Goal: Task Accomplishment & Management: Use online tool/utility

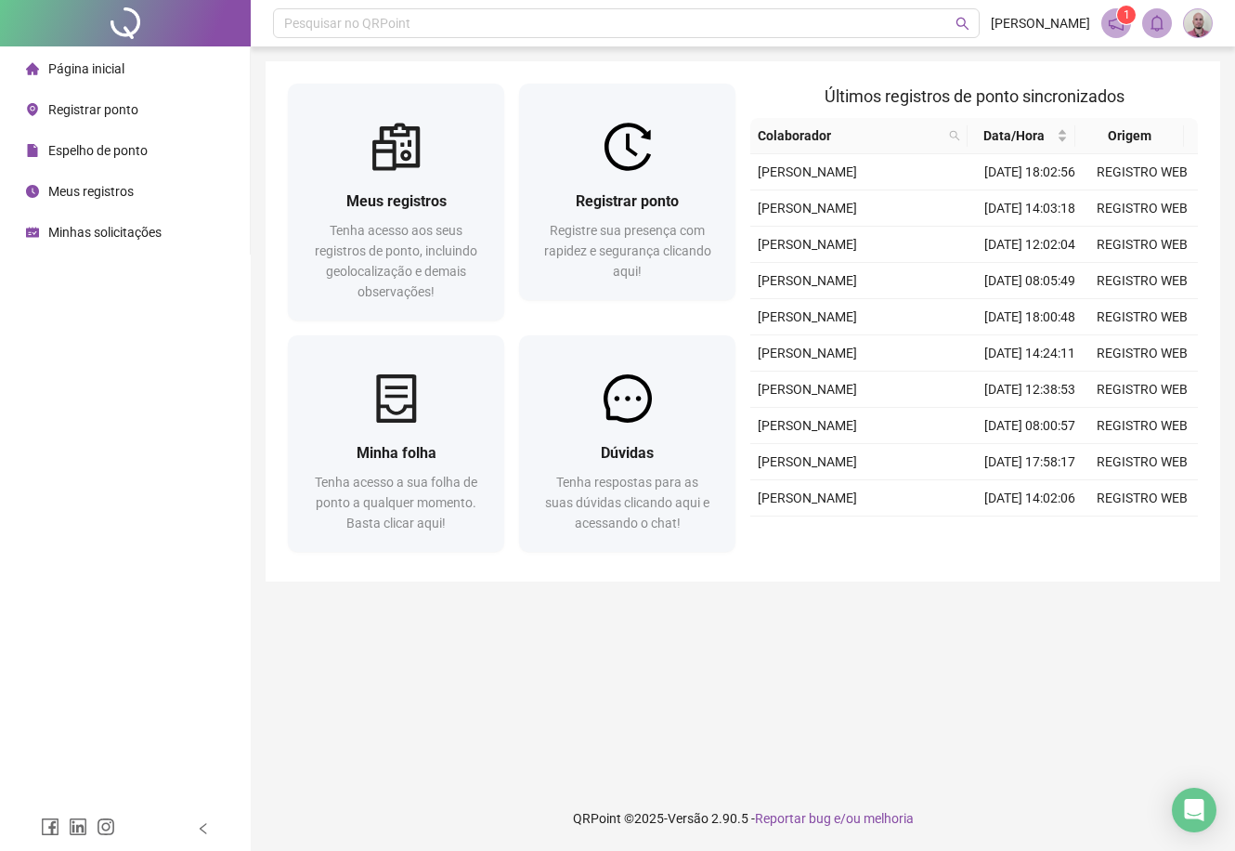
click at [626, 159] on img at bounding box center [628, 147] width 48 height 48
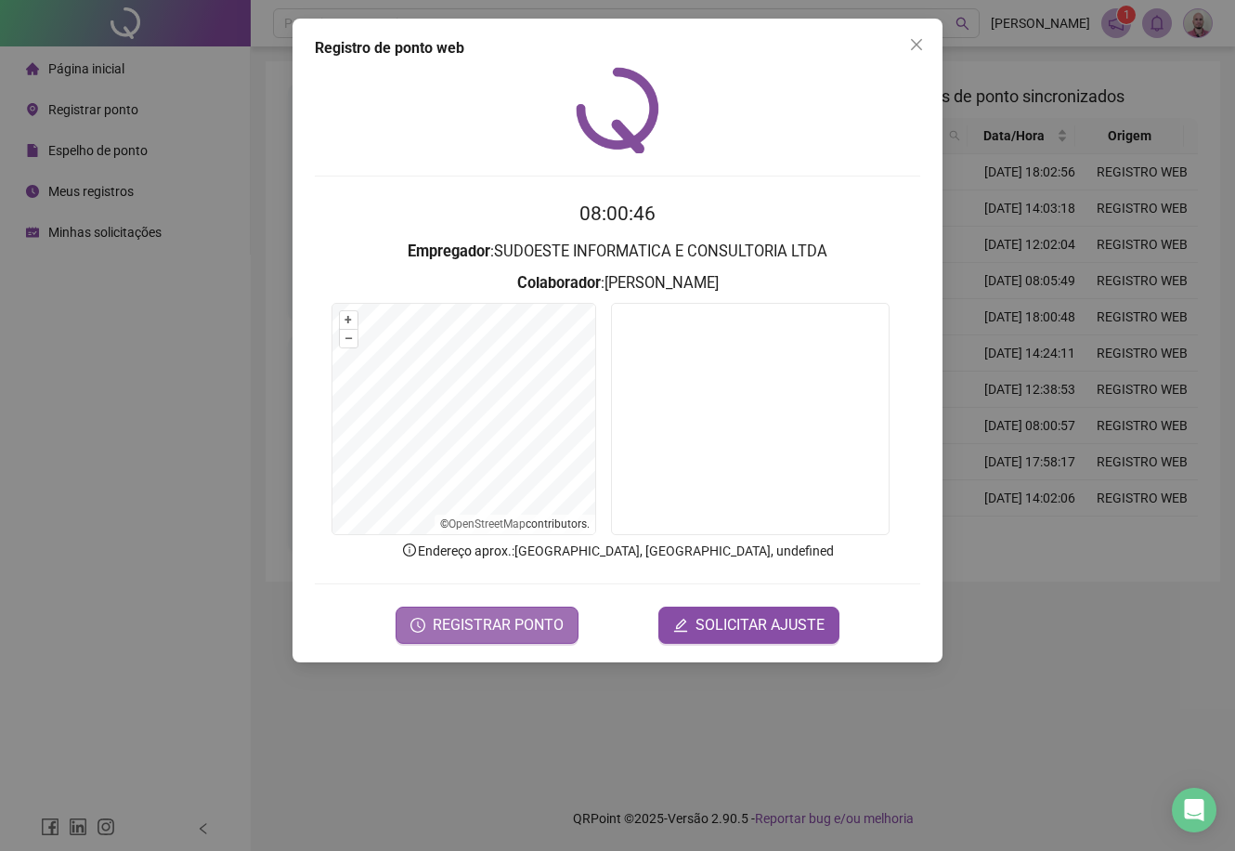
click at [515, 627] on span "REGISTRAR PONTO" at bounding box center [498, 625] width 131 height 22
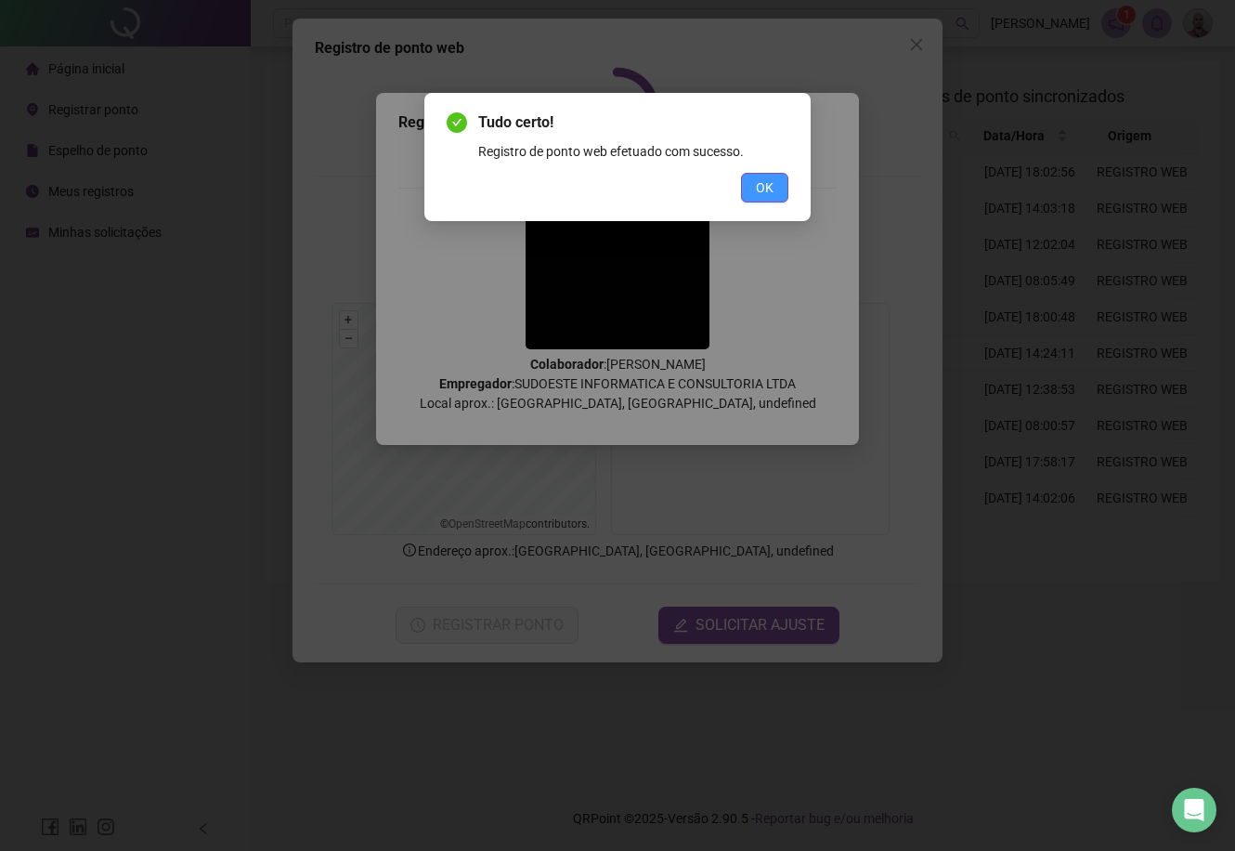
click at [762, 182] on span "OK" at bounding box center [765, 187] width 18 height 20
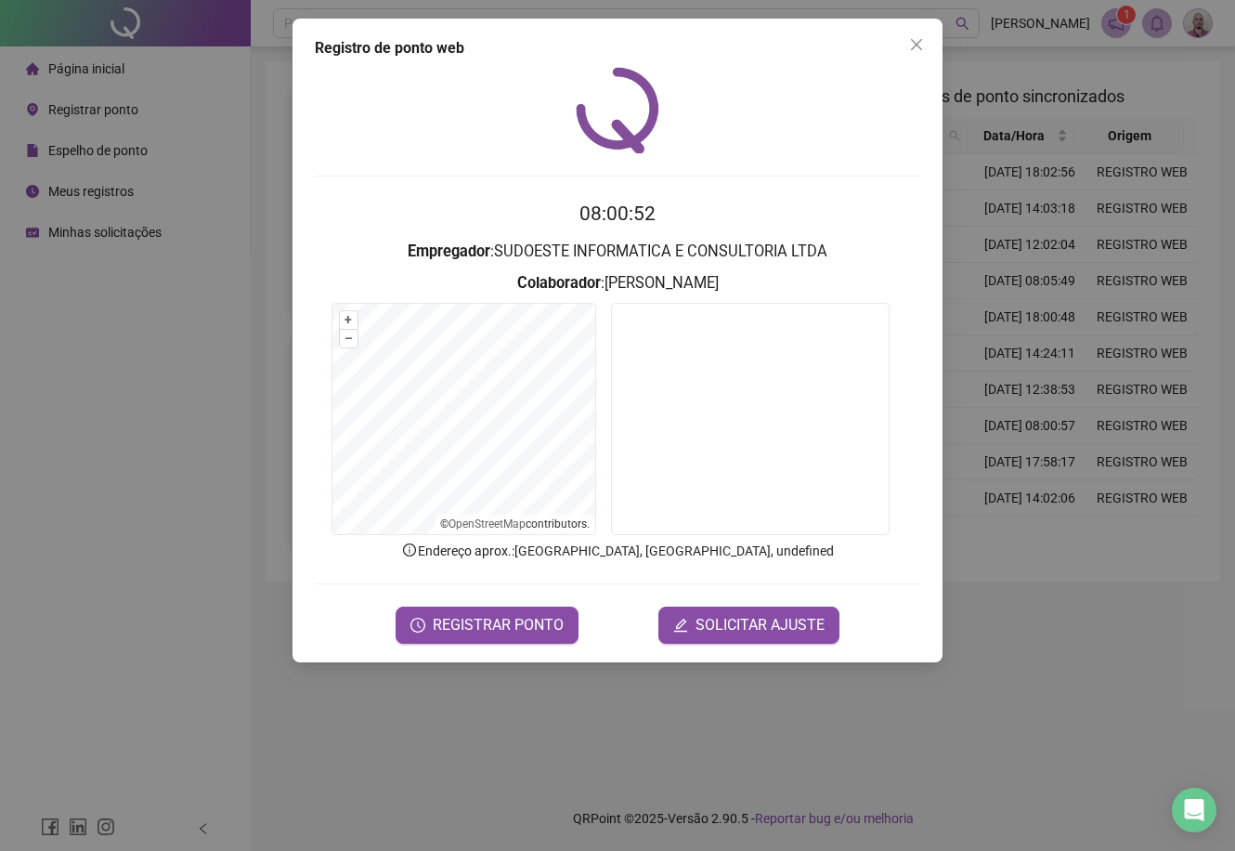
click at [80, 332] on div "Registro de ponto web 08:00:52 Empregador : SUDOESTE INFORMATICA E CONSULTORIA …" at bounding box center [617, 425] width 1235 height 851
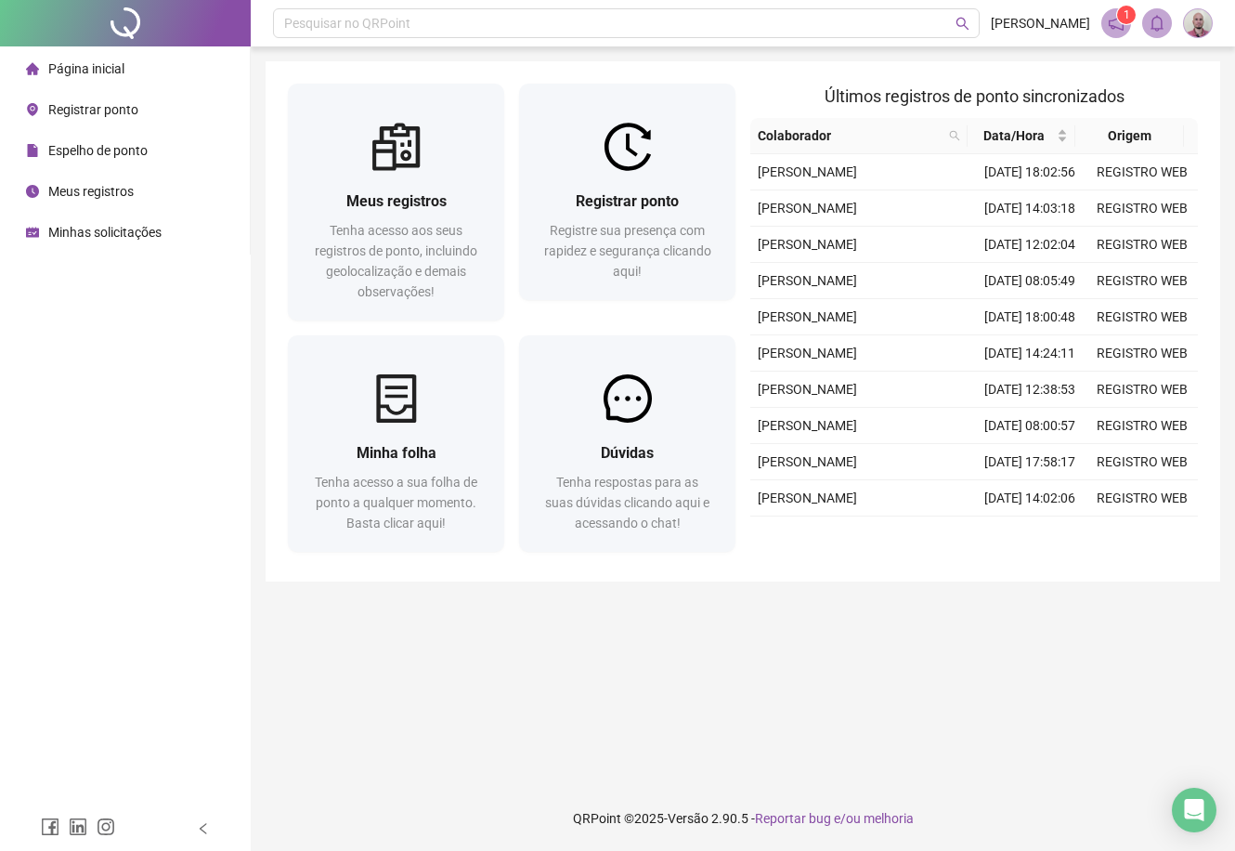
click at [126, 227] on span "Minhas solicitações" at bounding box center [104, 232] width 113 height 15
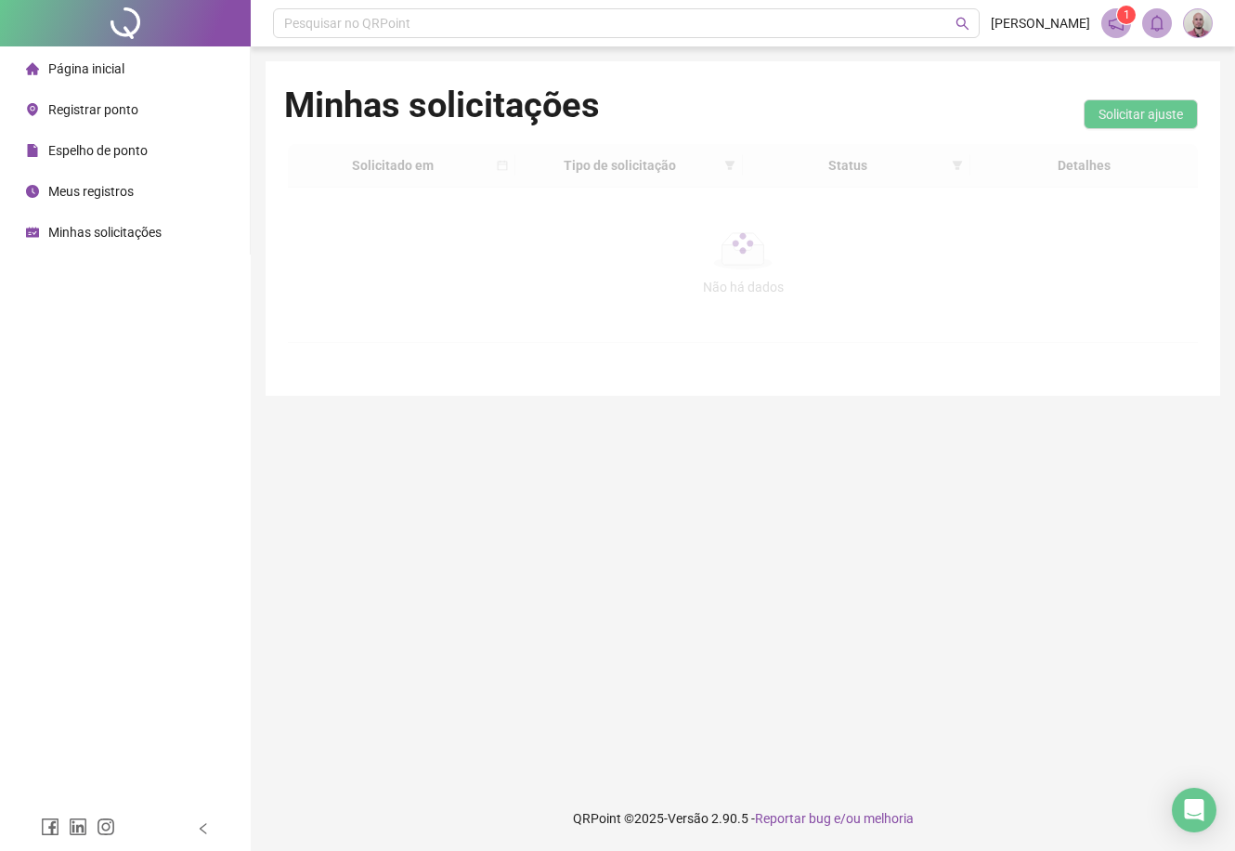
click at [100, 71] on span "Página inicial" at bounding box center [86, 68] width 76 height 15
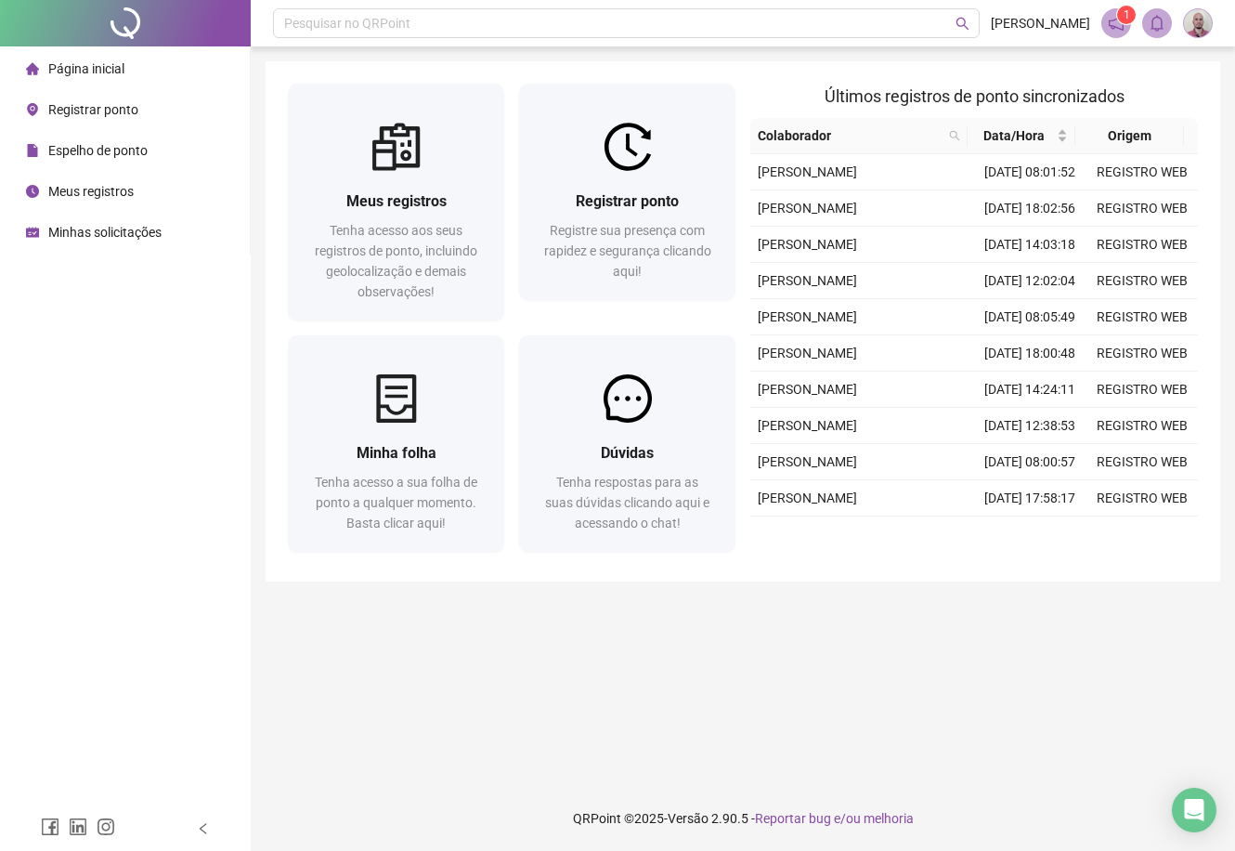
click at [77, 68] on span "Página inicial" at bounding box center [86, 68] width 76 height 15
